Goal: Navigation & Orientation: Find specific page/section

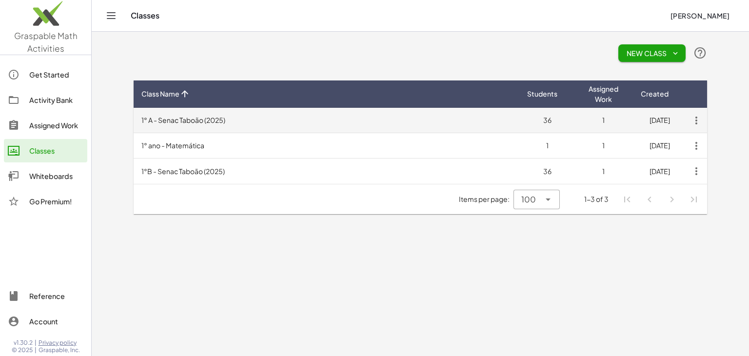
click at [257, 124] on td "1° A - Senac Taboão (2025)" at bounding box center [327, 120] width 386 height 25
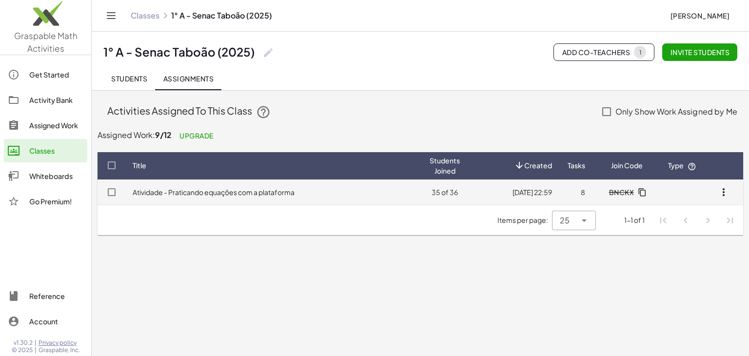
click at [266, 191] on link "Atividade - Praticando equações com a plataforma" at bounding box center [214, 192] width 162 height 9
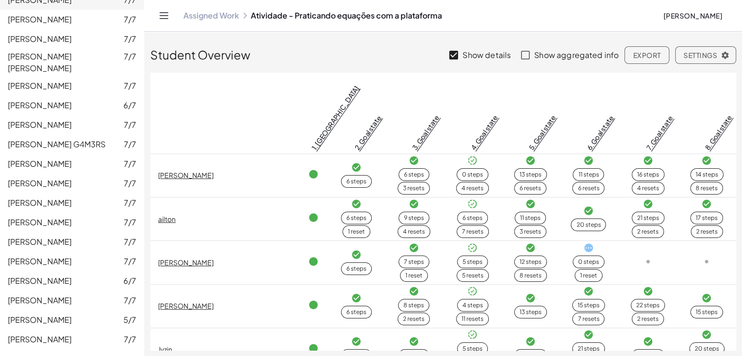
scroll to position [529, 0]
